Goal: Task Accomplishment & Management: Manage account settings

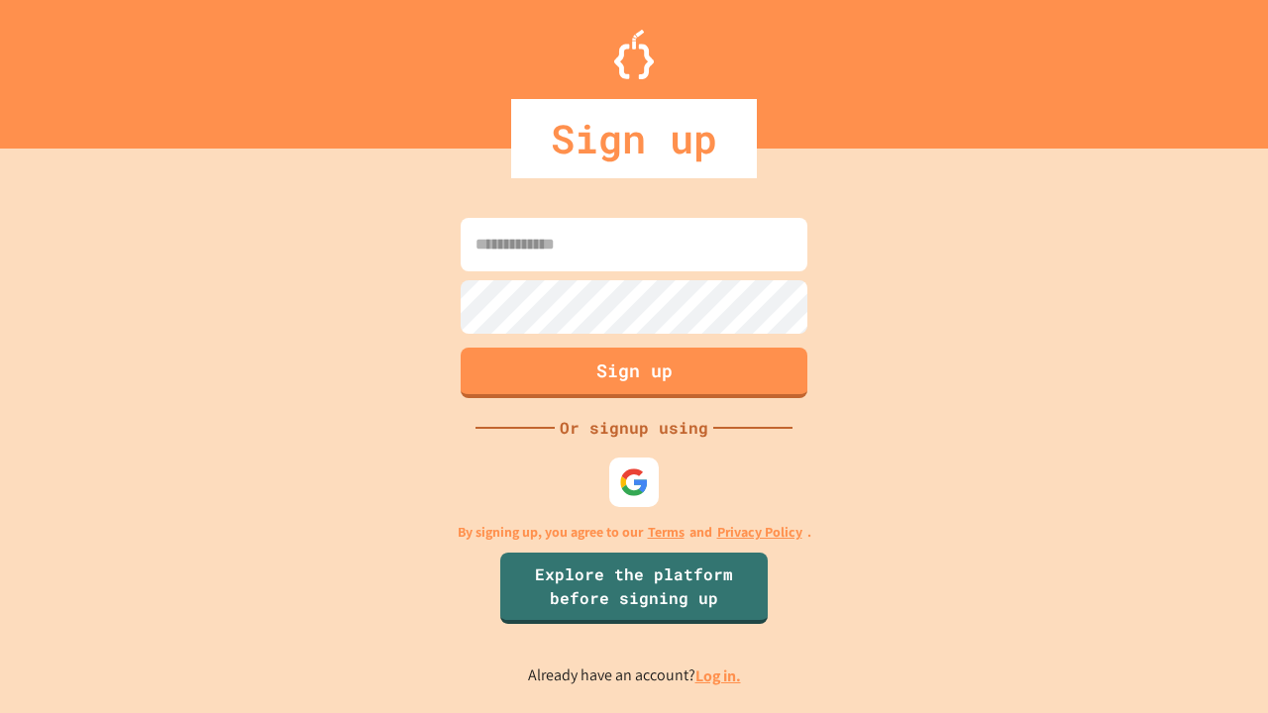
click at [719, 676] on link "Log in." at bounding box center [719, 676] width 46 height 21
